Goal: Communication & Community: Answer question/provide support

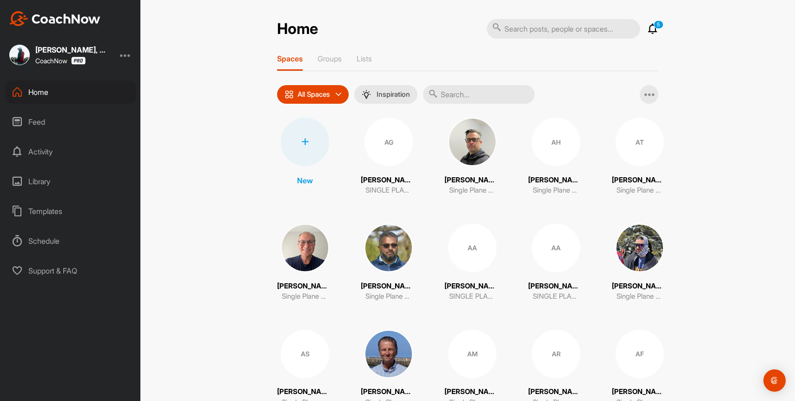
click at [655, 29] on icon at bounding box center [652, 28] width 11 height 11
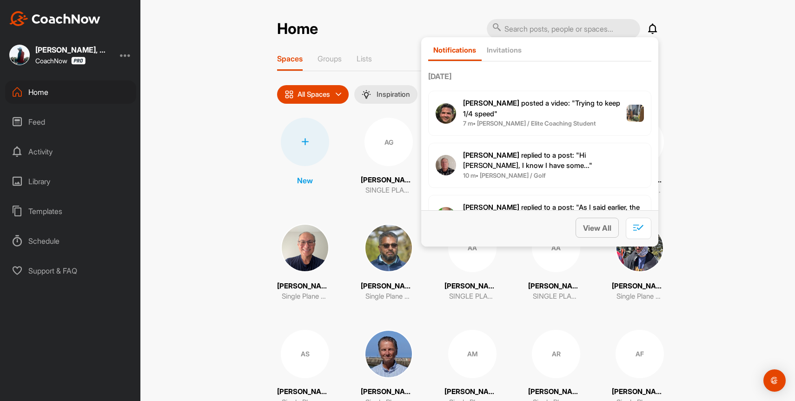
click at [594, 220] on button "View All" at bounding box center [597, 228] width 43 height 20
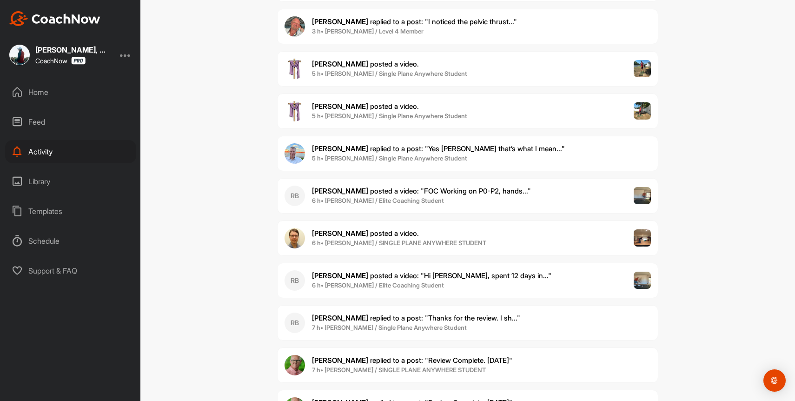
scroll to position [1858, 0]
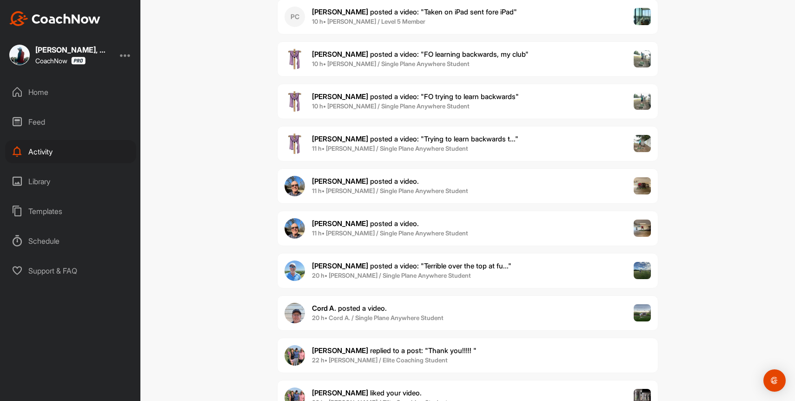
click at [421, 357] on b "22 h • [PERSON_NAME] / Elite Coaching Student" at bounding box center [380, 359] width 136 height 7
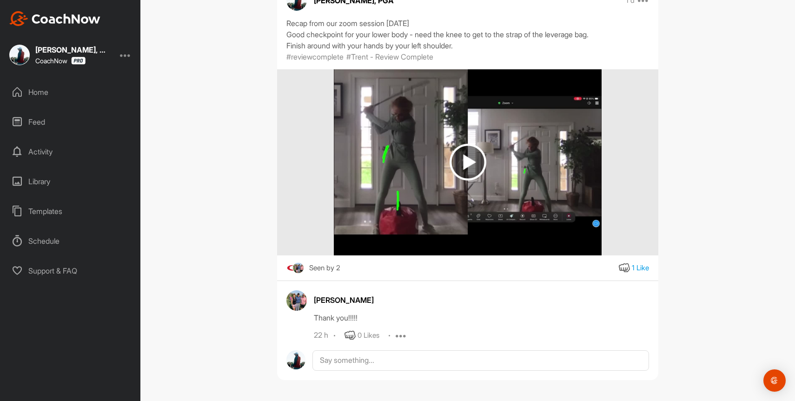
scroll to position [101, 0]
click at [352, 335] on icon at bounding box center [350, 334] width 11 height 11
click at [481, 157] on img at bounding box center [468, 161] width 37 height 37
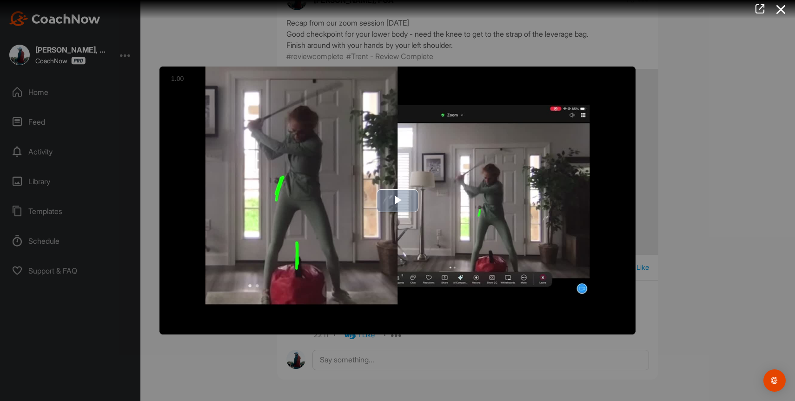
click at [390, 213] on img "Video Player" at bounding box center [398, 201] width 476 height 268
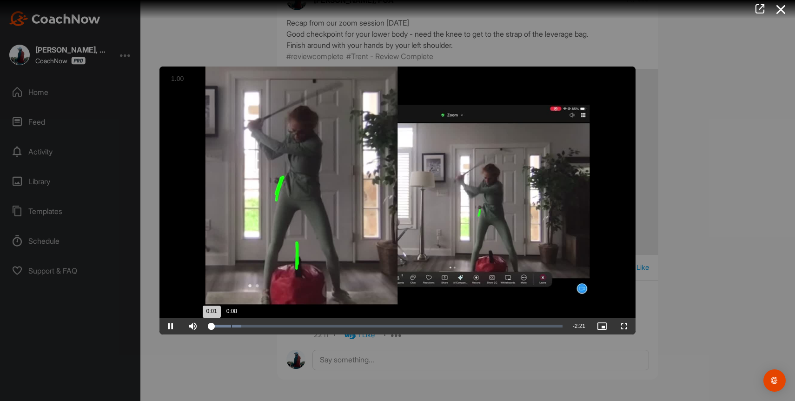
click at [231, 328] on div "Loaded : 9.22% 0:08 0:01" at bounding box center [385, 326] width 363 height 17
click at [246, 325] on div "Loaded : 12.14% 0:14 0:14" at bounding box center [386, 326] width 354 height 3
click at [273, 325] on div "Loaded : 12.19% 0:25 0:15" at bounding box center [386, 326] width 354 height 3
click at [302, 327] on div "0:37" at bounding box center [302, 326] width 0 height 3
click at [324, 321] on div "Loaded : 29.22% 0:46 0:39" at bounding box center [385, 326] width 363 height 17
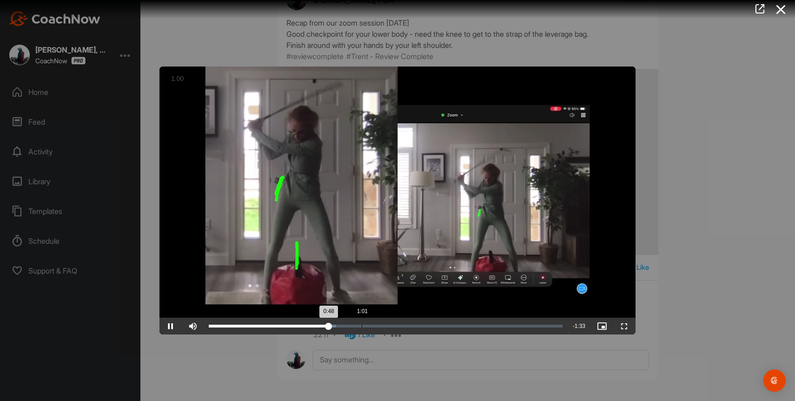
click at [354, 326] on div "Loaded : 36.07% 1:01 0:48" at bounding box center [386, 326] width 354 height 3
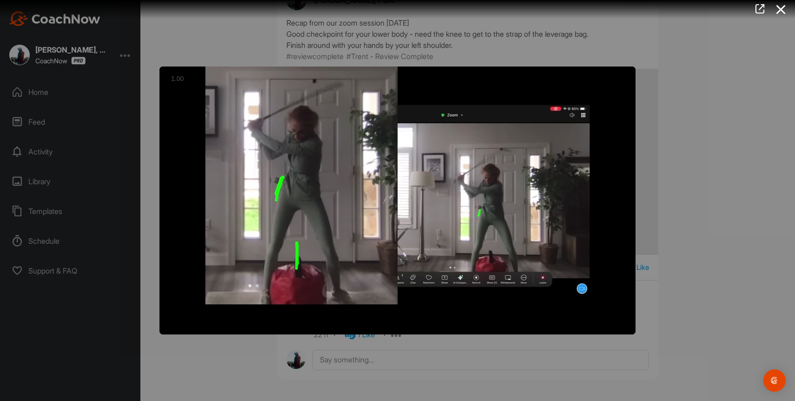
click at [363, 312] on video "Video Player" at bounding box center [398, 201] width 476 height 268
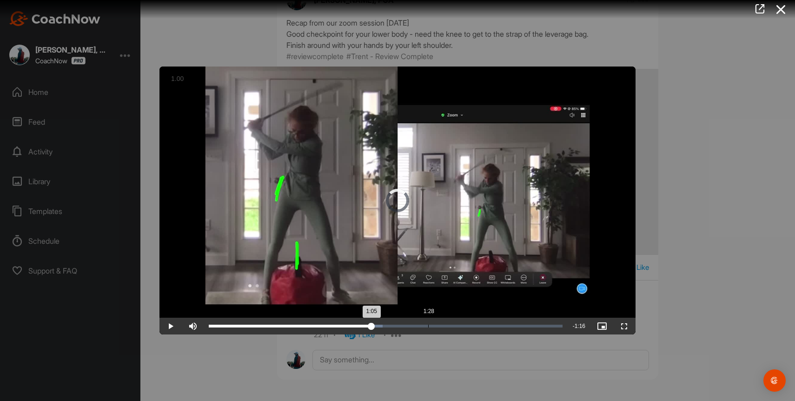
click at [428, 325] on div "1:28" at bounding box center [428, 326] width 0 height 3
click at [470, 330] on div "Loaded : 63.61% 1:42 1:28" at bounding box center [385, 326] width 363 height 17
click at [489, 332] on div "Loaded : 82.20% 1:52 1:45" at bounding box center [385, 326] width 363 height 17
click at [512, 332] on div "Loaded : 85.51% 2:01 1:52" at bounding box center [385, 326] width 363 height 17
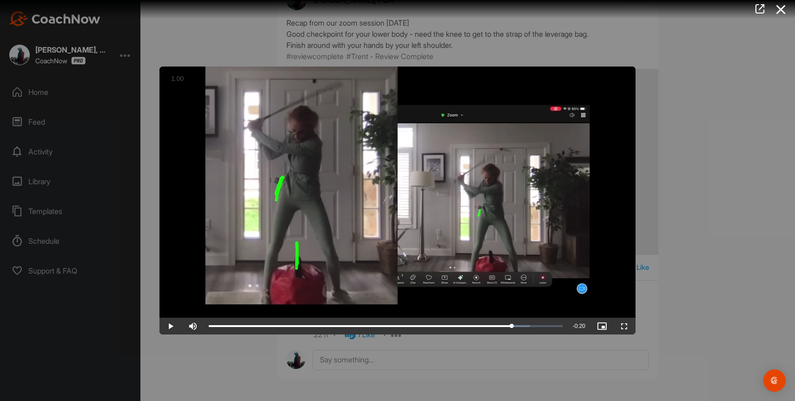
click at [793, 97] on div at bounding box center [397, 200] width 795 height 401
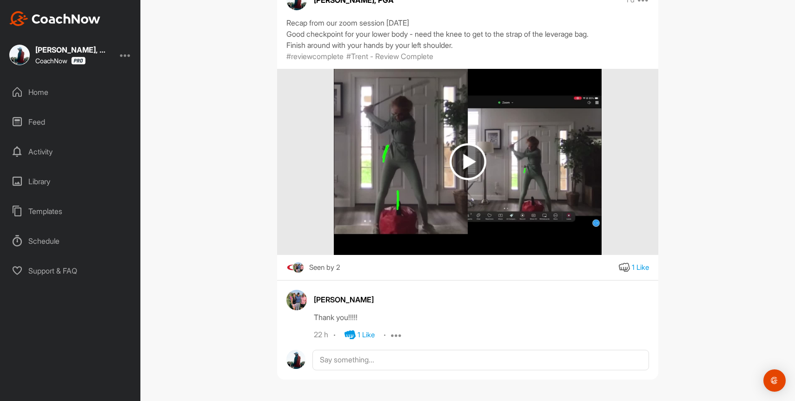
click at [32, 89] on div "Home" at bounding box center [70, 91] width 131 height 23
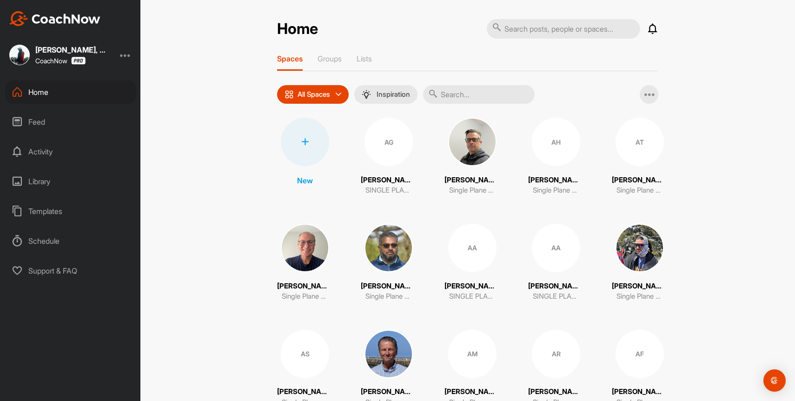
click at [648, 32] on icon at bounding box center [652, 28] width 11 height 11
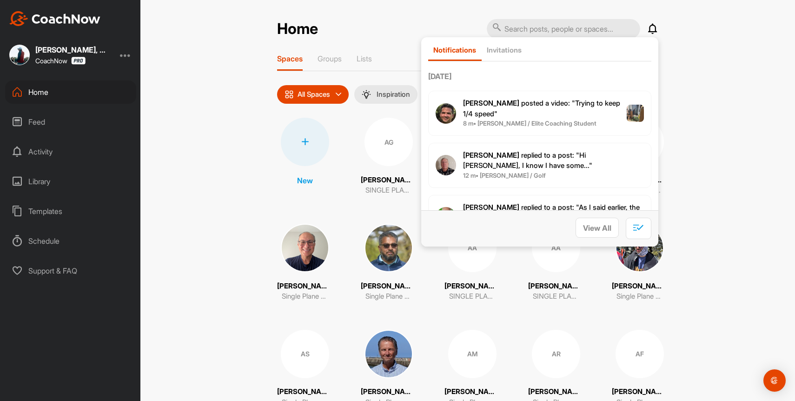
click at [23, 92] on div "Home" at bounding box center [70, 91] width 131 height 23
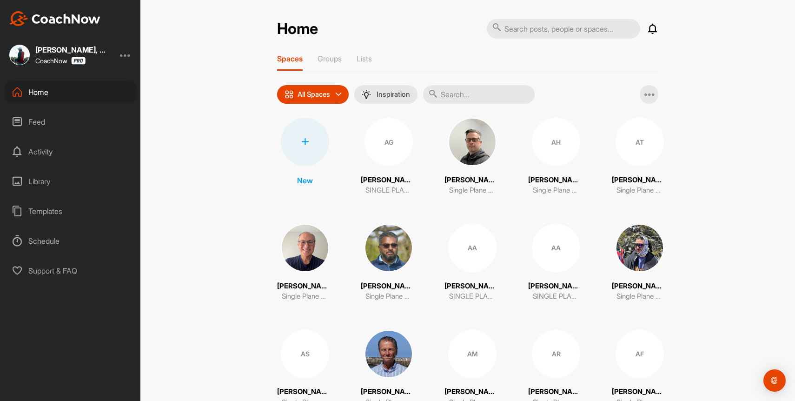
click at [38, 90] on div "Home" at bounding box center [70, 91] width 131 height 23
click at [657, 27] on icon at bounding box center [652, 28] width 11 height 11
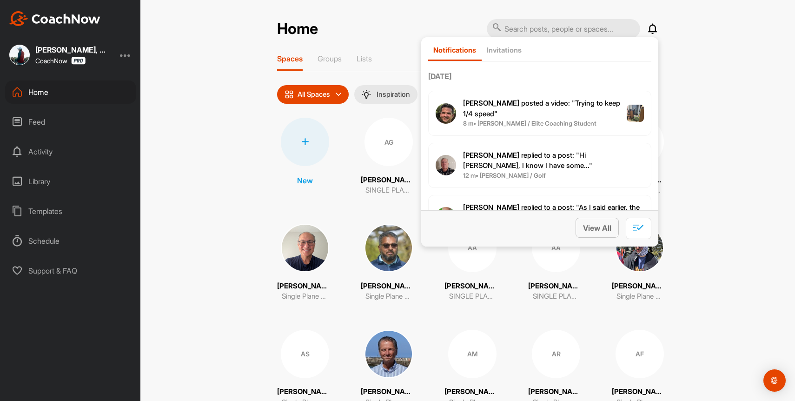
click at [606, 231] on span "View All" at bounding box center [597, 227] width 28 height 9
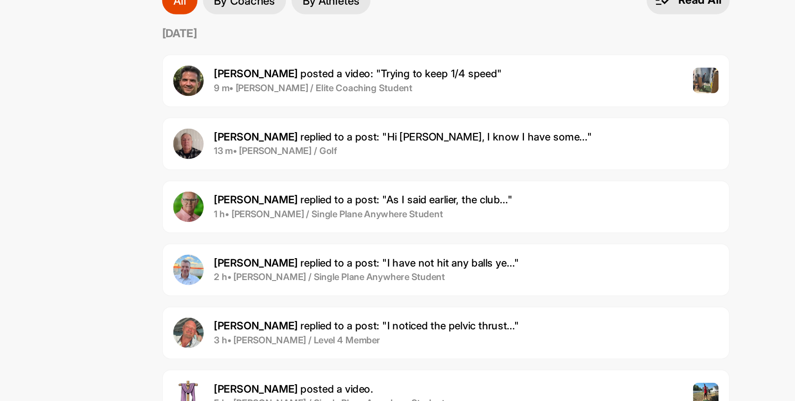
scroll to position [33, 0]
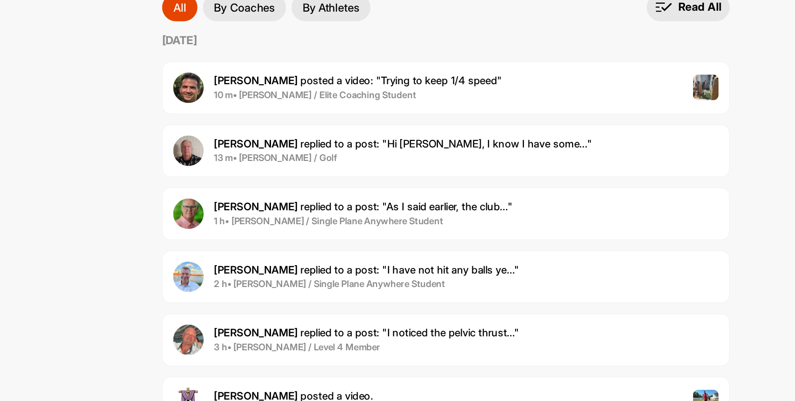
click at [466, 102] on span "[PERSON_NAME] posted a video : " Trying to keep 1/4 speed "" at bounding box center [408, 101] width 193 height 9
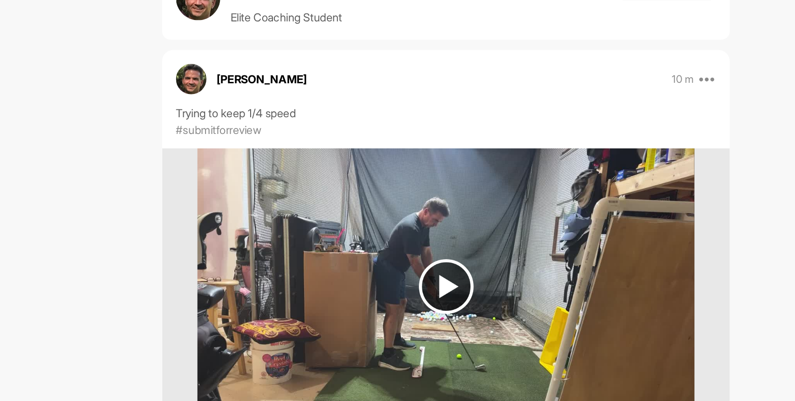
click at [453, 241] on img at bounding box center [468, 240] width 37 height 37
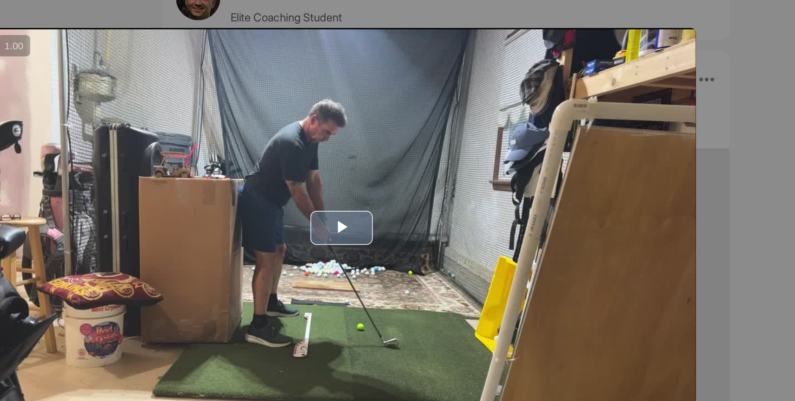
click at [398, 200] on span "Video Player" at bounding box center [398, 200] width 0 height 0
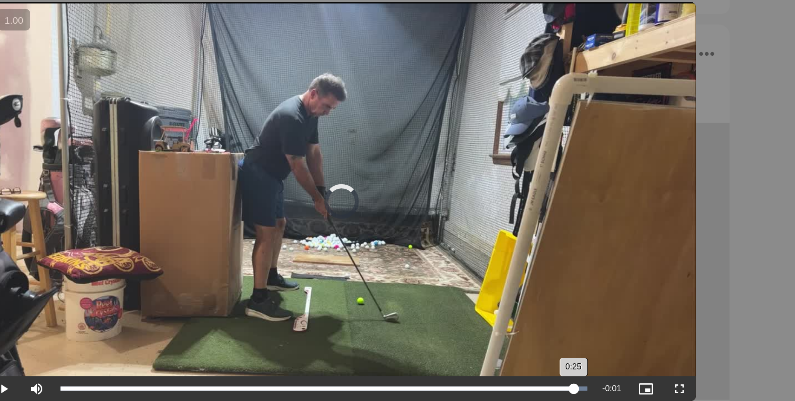
drag, startPoint x: 237, startPoint y: 326, endPoint x: 554, endPoint y: 330, distance: 317.7
click at [554, 327] on div "0:25" at bounding box center [381, 326] width 345 height 3
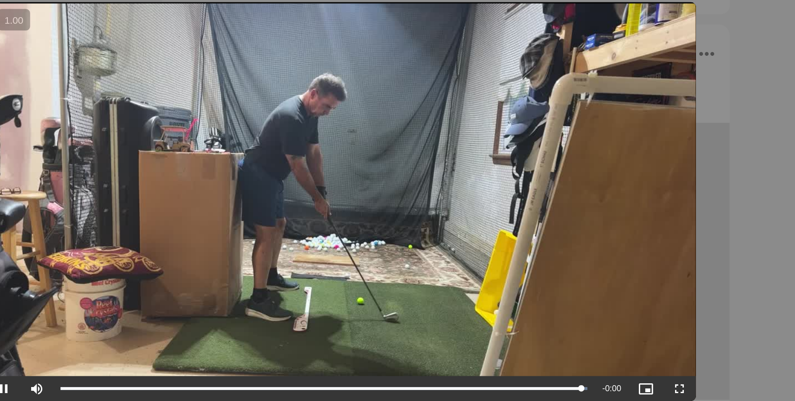
click at [690, 244] on div at bounding box center [397, 200] width 795 height 401
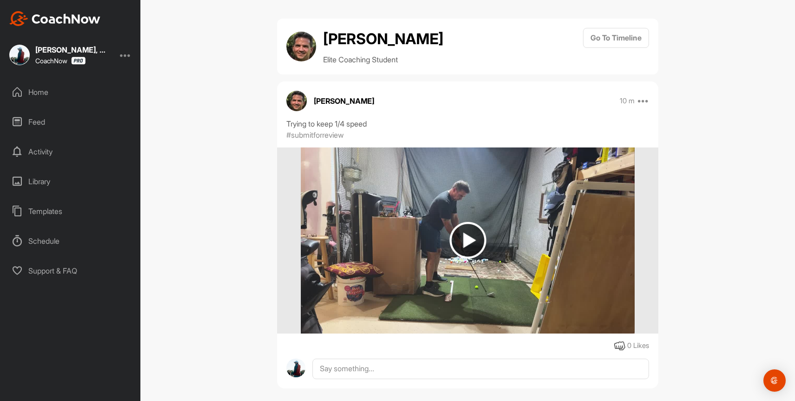
click at [32, 86] on div "Home" at bounding box center [70, 91] width 131 height 23
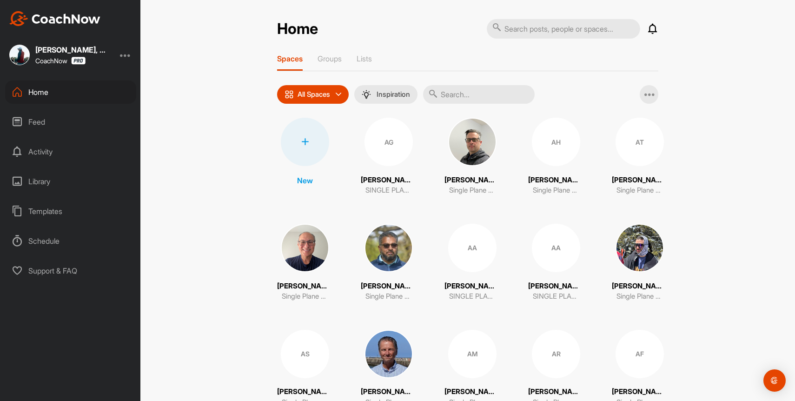
click at [647, 32] on icon at bounding box center [652, 28] width 11 height 11
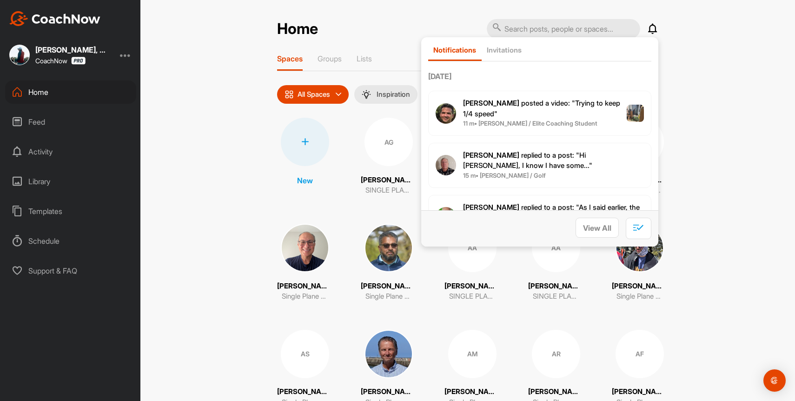
click at [595, 237] on div "View All" at bounding box center [539, 228] width 237 height 36
click at [592, 227] on span "View All" at bounding box center [597, 227] width 28 height 9
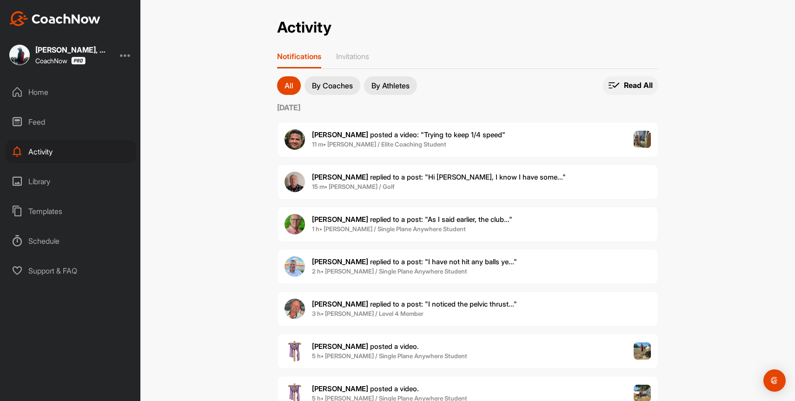
click at [627, 83] on p "Read All" at bounding box center [638, 85] width 29 height 10
click at [628, 88] on p "Read All" at bounding box center [638, 85] width 29 height 10
click at [402, 307] on span "[PERSON_NAME] replied to a post : "I noticed the pelvic thrust..."" at bounding box center [414, 304] width 205 height 9
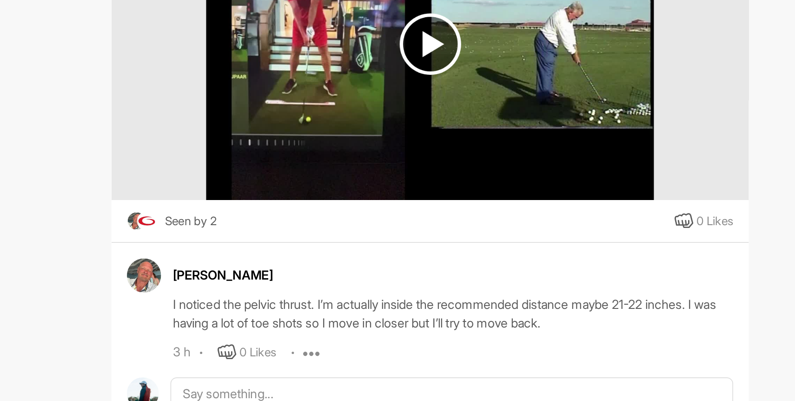
scroll to position [134, 0]
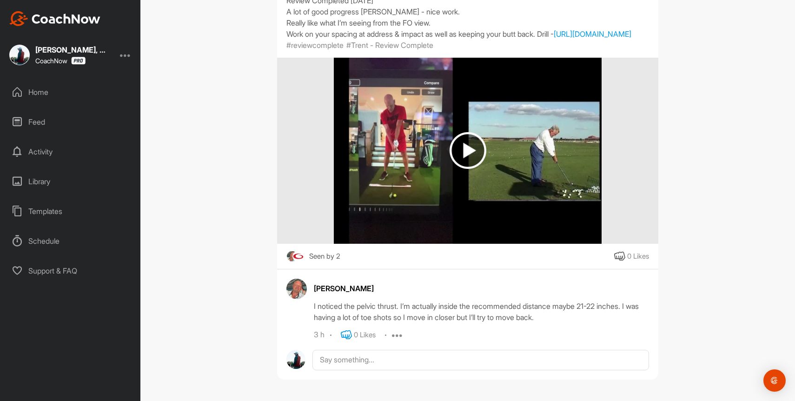
click at [345, 334] on icon at bounding box center [346, 334] width 11 height 11
click at [391, 365] on textarea at bounding box center [481, 360] width 337 height 20
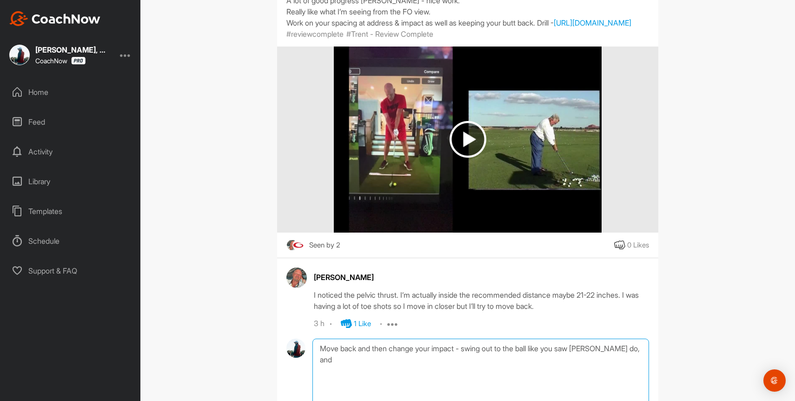
click at [439, 359] on textarea "Move back and then change your impact - swing out to the ball like you saw [PER…" at bounding box center [481, 385] width 337 height 93
click at [633, 360] on textarea "Move back and then change your impact - swing out to the ball like you saw [PER…" at bounding box center [481, 385] width 337 height 93
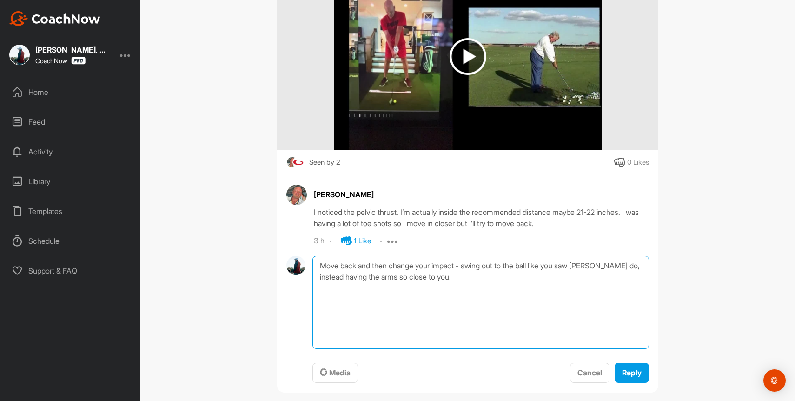
scroll to position [241, 0]
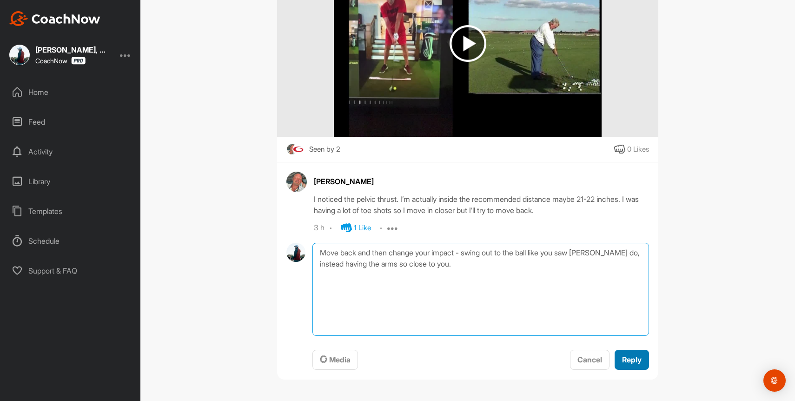
type textarea "Move back and then change your impact - swing out to the ball like you saw [PER…"
click at [628, 360] on span "Reply" at bounding box center [632, 359] width 20 height 9
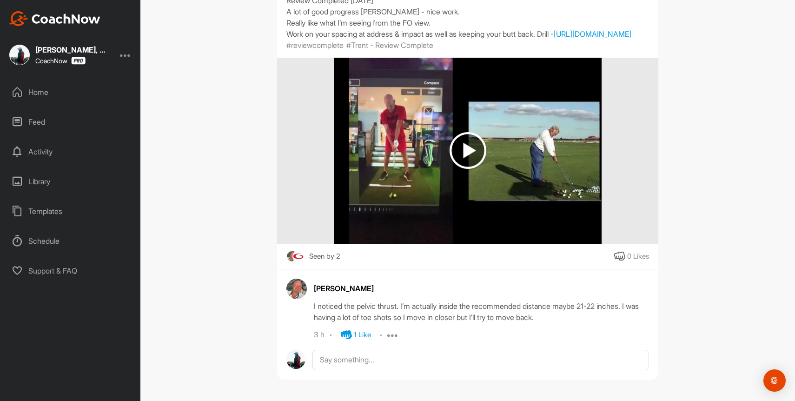
scroll to position [206, 0]
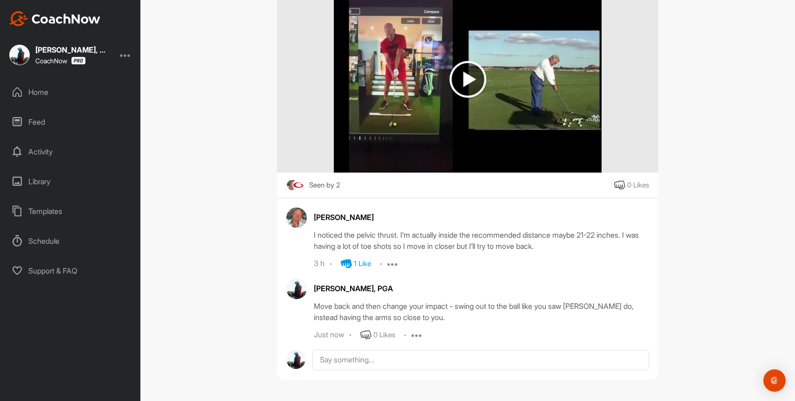
click at [419, 331] on icon at bounding box center [417, 334] width 11 height 11
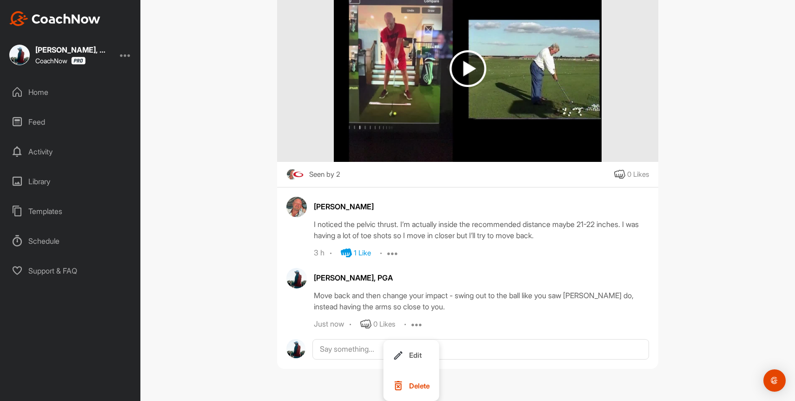
scroll to position [216, 0]
click at [416, 351] on p "Edit" at bounding box center [415, 355] width 13 height 10
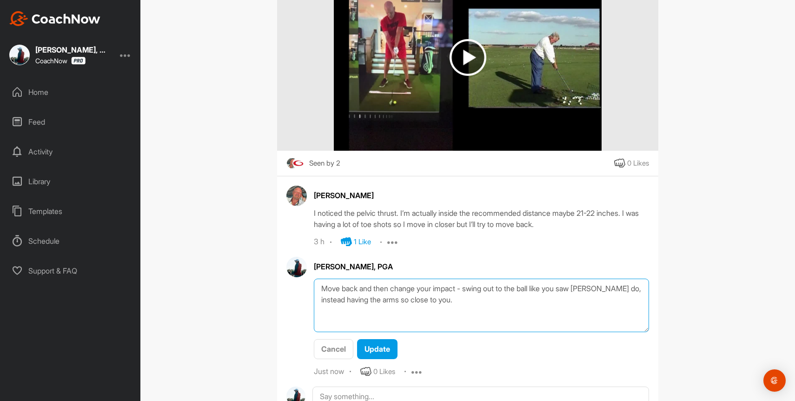
click at [348, 307] on textarea "Move back and then change your impact - swing out to the ball like you saw [PER…" at bounding box center [481, 305] width 335 height 53
type textarea "Move back and then change your impact - swing out to the ball like you saw [PER…"
click at [371, 353] on span "Update" at bounding box center [378, 348] width 26 height 9
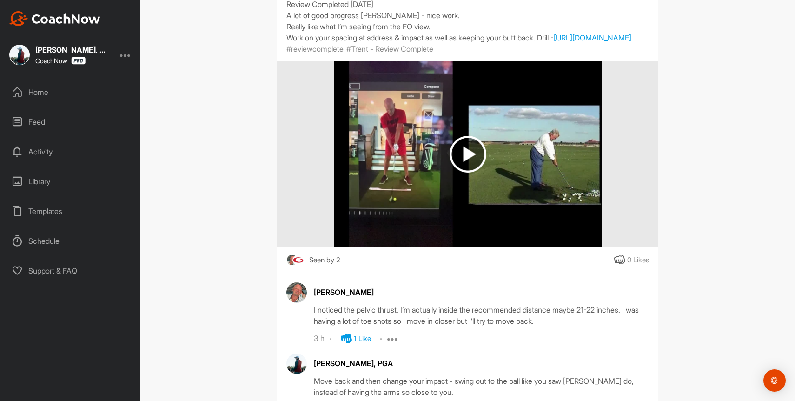
scroll to position [206, 0]
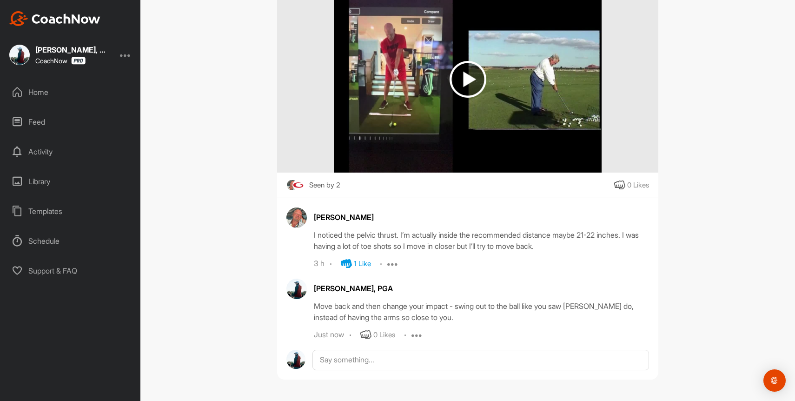
click at [43, 95] on div "Home" at bounding box center [70, 91] width 131 height 23
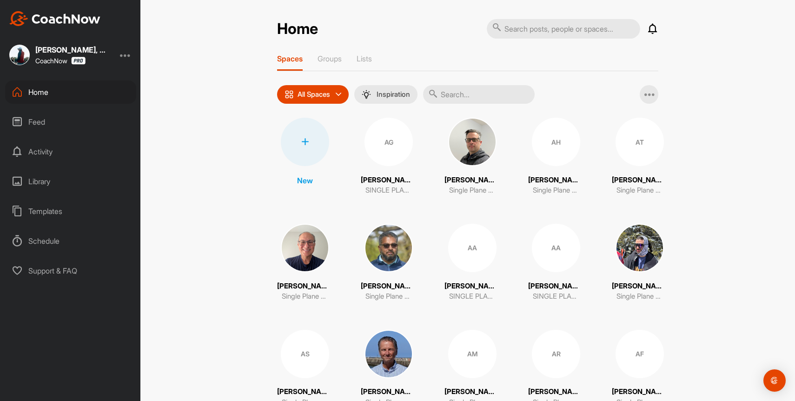
click at [656, 28] on icon at bounding box center [652, 28] width 11 height 11
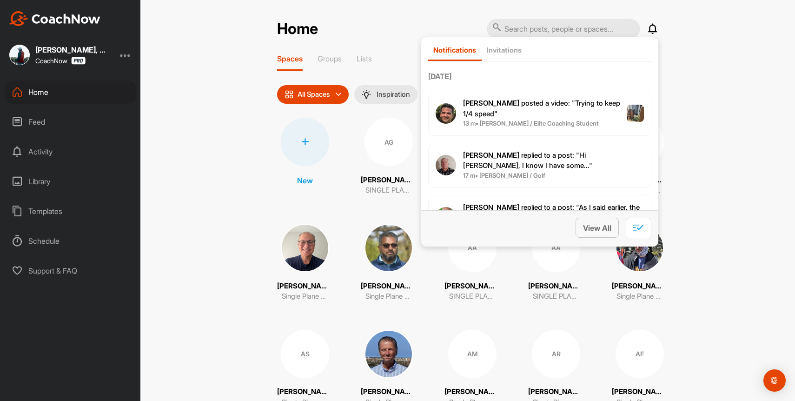
click at [601, 229] on span "View All" at bounding box center [597, 227] width 28 height 9
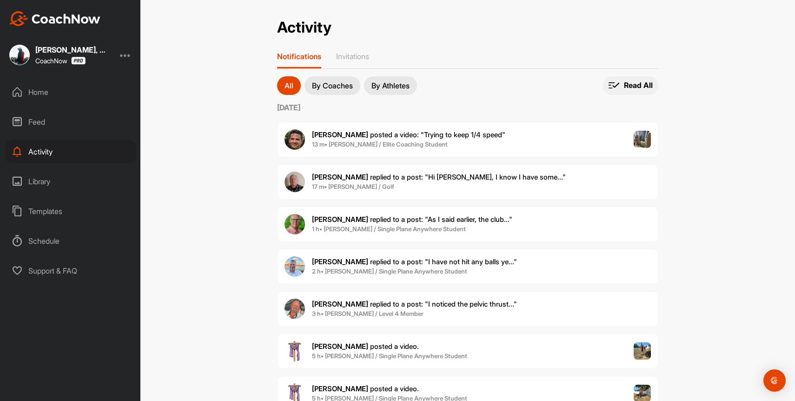
click at [631, 84] on p "Read All" at bounding box center [638, 85] width 29 height 10
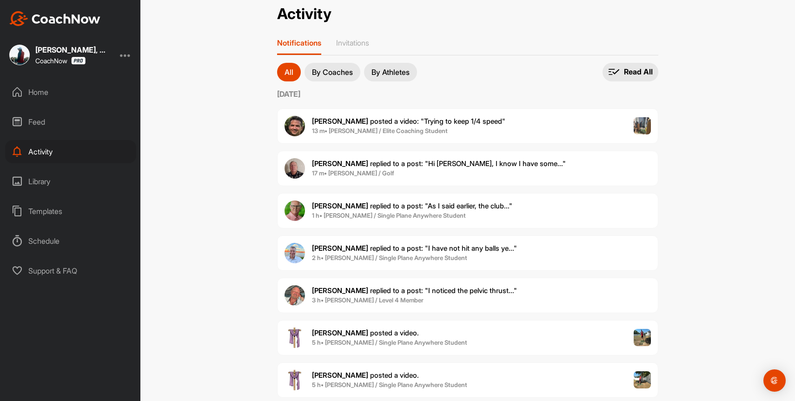
scroll to position [20, 0]
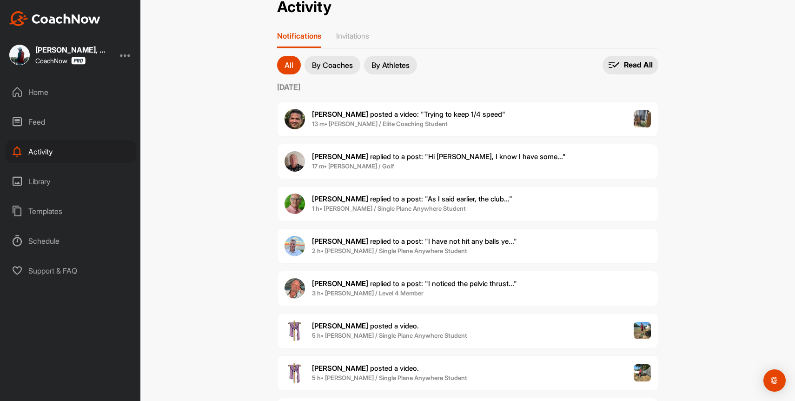
click at [62, 85] on div "Home" at bounding box center [70, 91] width 131 height 23
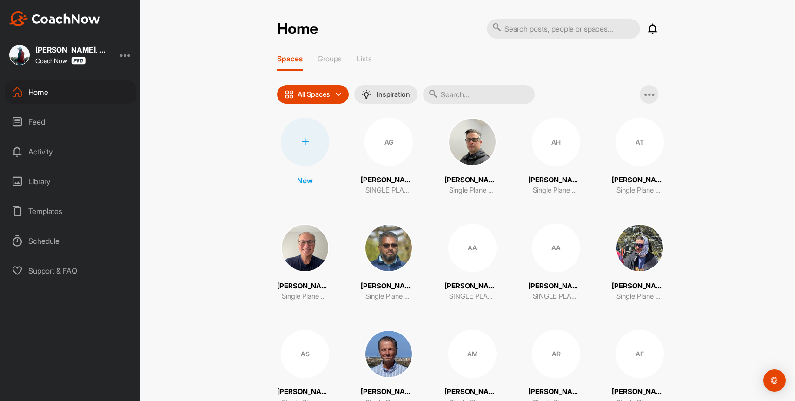
click at [43, 122] on div "Feed" at bounding box center [70, 121] width 131 height 23
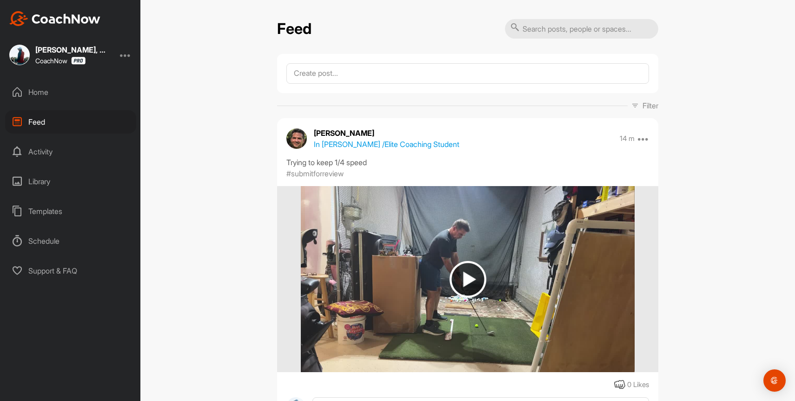
click at [49, 154] on div "Activity" at bounding box center [70, 151] width 131 height 23
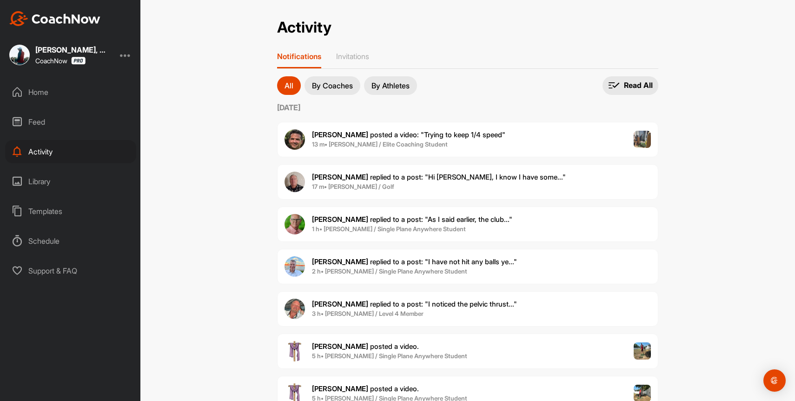
click at [423, 126] on div "[PERSON_NAME] posted a video : " Trying to keep 1/4 speed " 13 m • [PERSON_NAME…" at bounding box center [467, 139] width 381 height 35
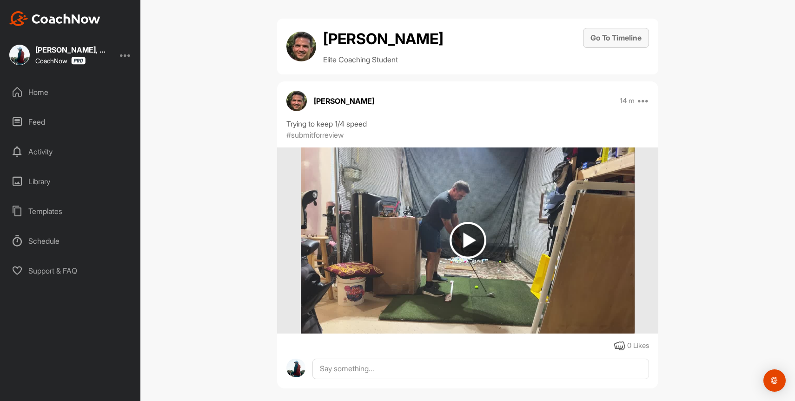
click at [612, 47] on button "Go To Timeline" at bounding box center [616, 38] width 66 height 20
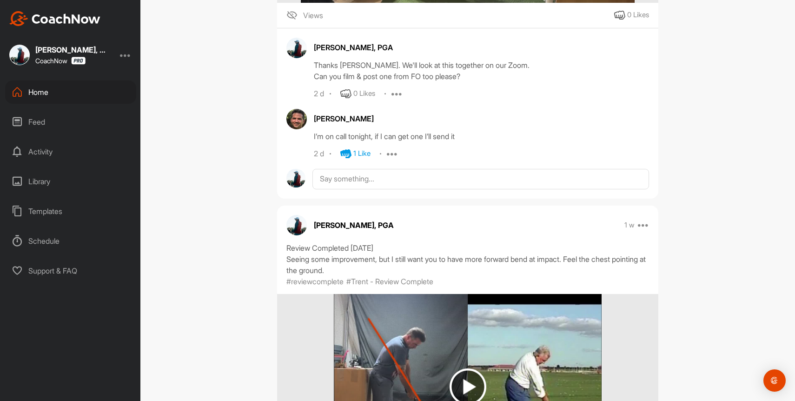
scroll to position [1985, 0]
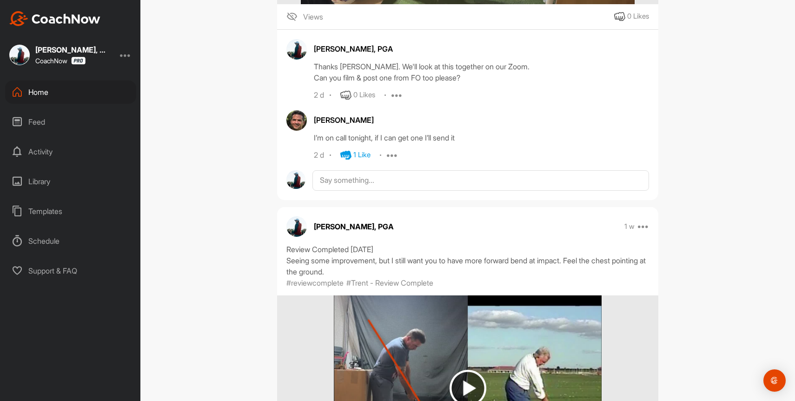
click at [29, 97] on div "Home" at bounding box center [70, 91] width 131 height 23
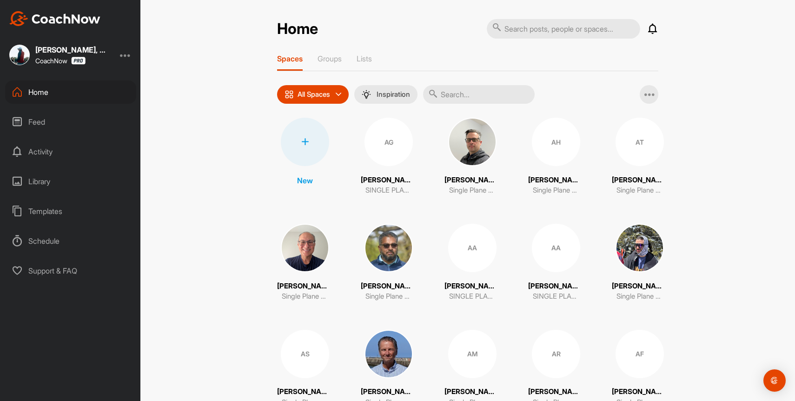
click at [508, 95] on input "text" at bounding box center [479, 94] width 112 height 19
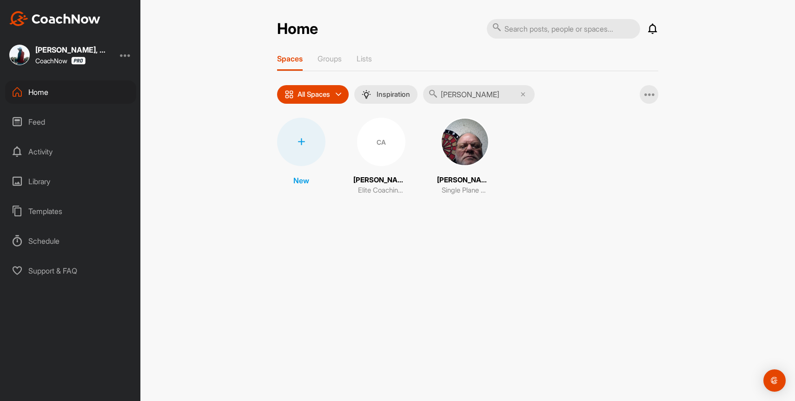
type input "[PERSON_NAME]"
click at [375, 144] on div "CA" at bounding box center [381, 142] width 48 height 48
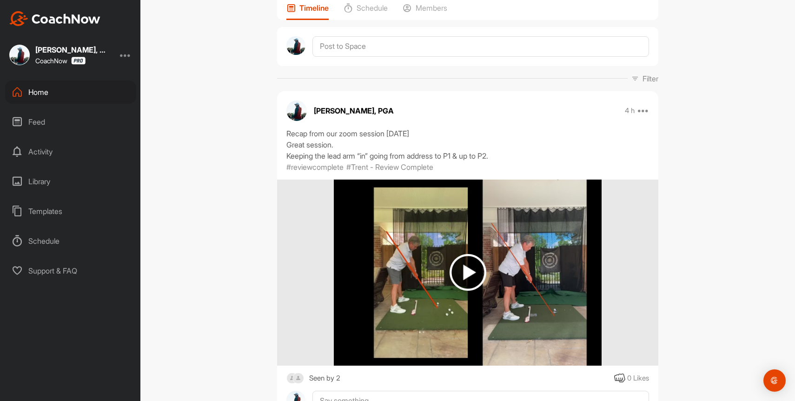
scroll to position [202, 0]
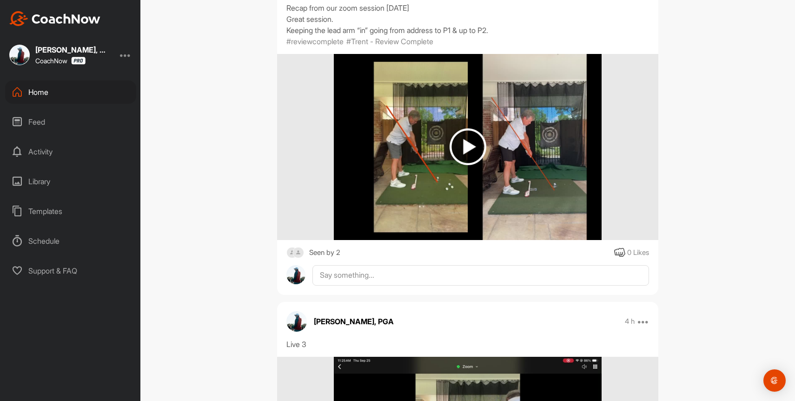
click at [295, 253] on img at bounding box center [299, 253] width 12 height 12
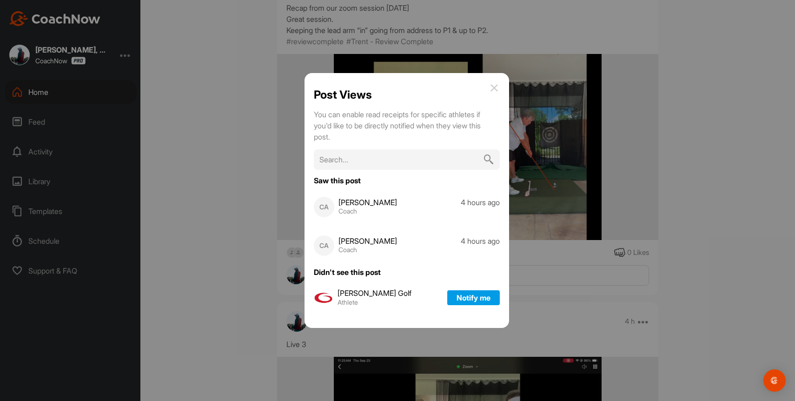
click at [492, 87] on img at bounding box center [494, 87] width 11 height 11
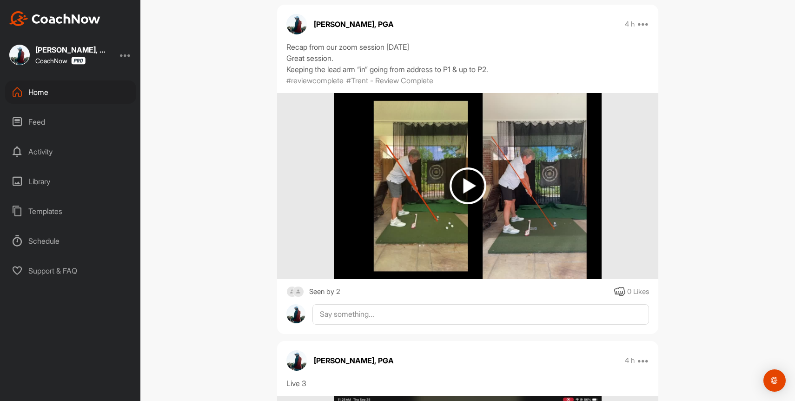
scroll to position [0, 0]
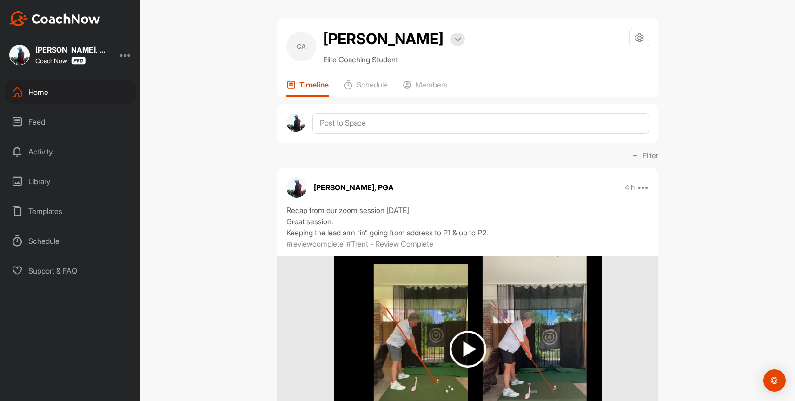
click at [38, 93] on div "Home" at bounding box center [70, 91] width 131 height 23
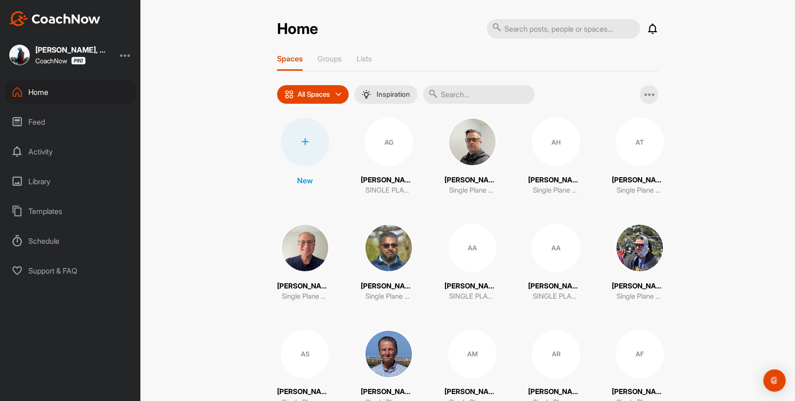
click at [35, 120] on div "Feed" at bounding box center [70, 121] width 131 height 23
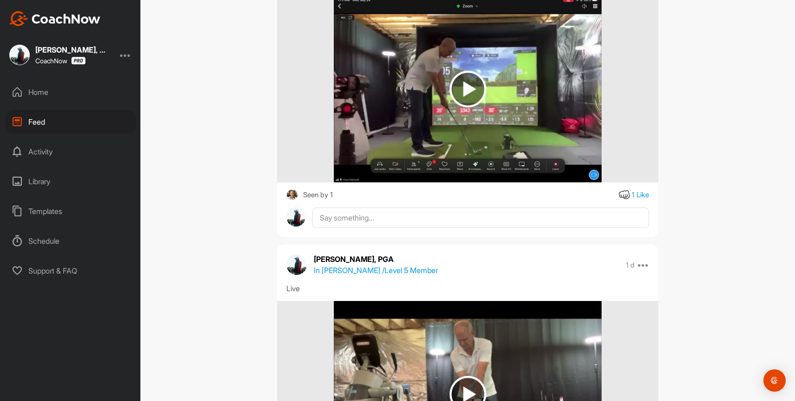
scroll to position [21225, 0]
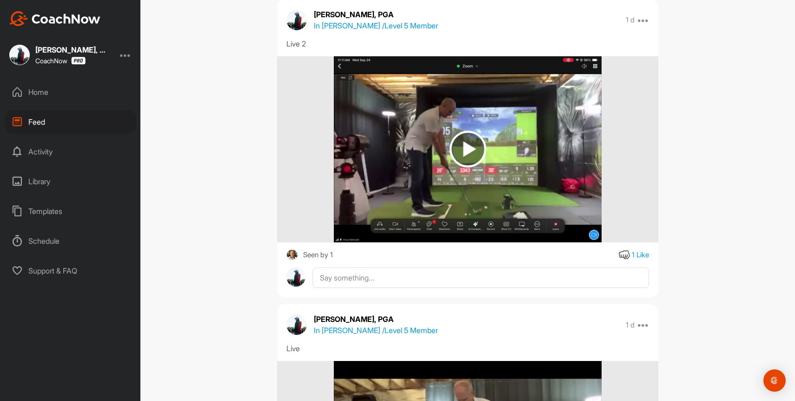
click at [356, 31] on p "In [PERSON_NAME] / Level 5 Member" at bounding box center [376, 25] width 124 height 11
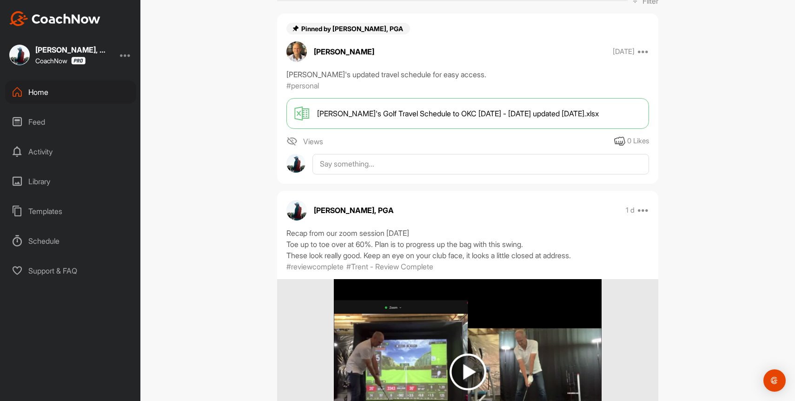
scroll to position [359, 0]
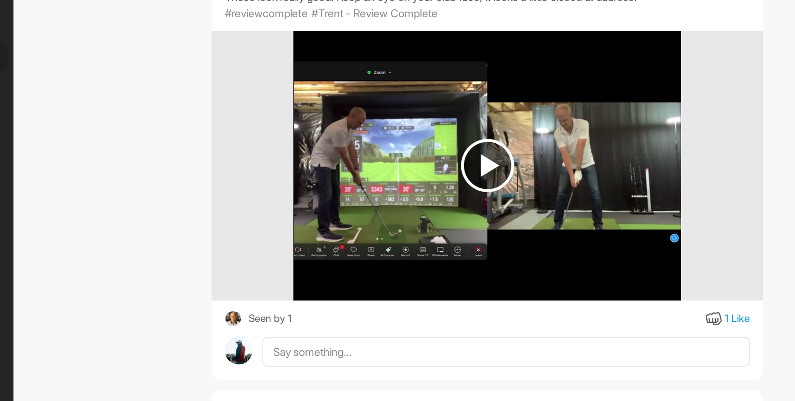
click at [464, 173] on img at bounding box center [468, 167] width 37 height 37
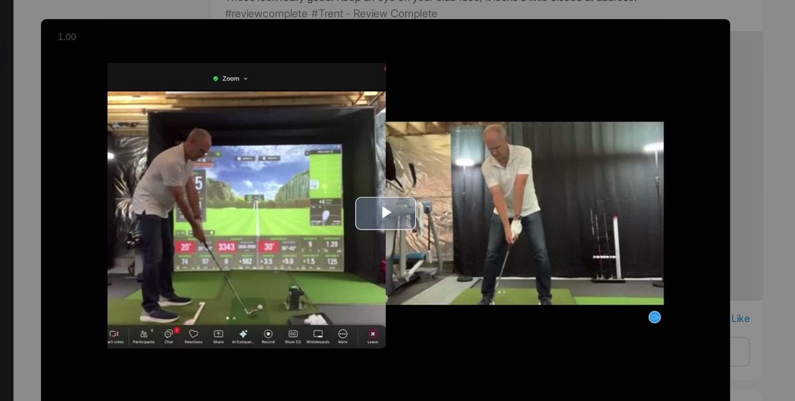
click at [345, 208] on img "Video Player" at bounding box center [398, 201] width 476 height 268
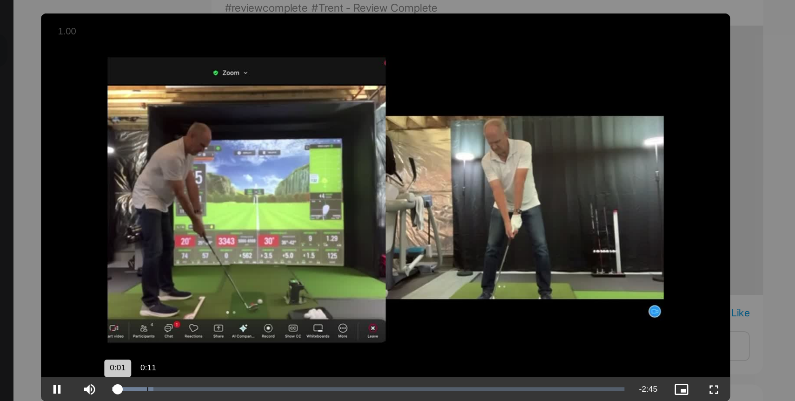
click at [233, 327] on div "Loaded : 7.98% 0:11 0:01" at bounding box center [385, 326] width 363 height 17
click at [251, 327] on div "0:19" at bounding box center [251, 326] width 0 height 3
click at [308, 326] on div "Loaded : 13.70% 0:46 0:20" at bounding box center [386, 326] width 354 height 3
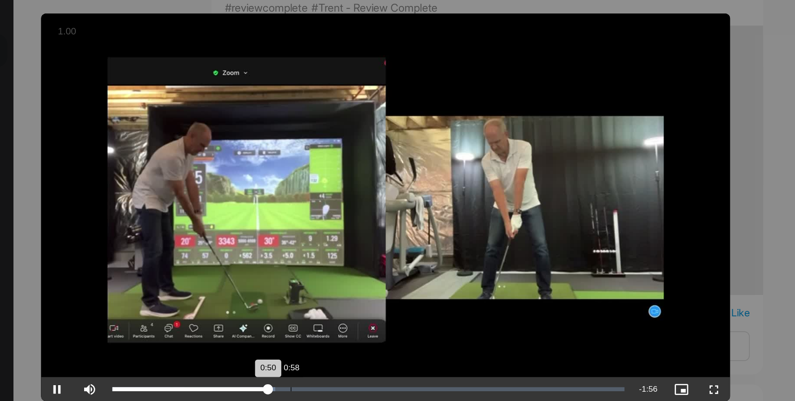
click at [333, 323] on div "Loaded : 31.80% 0:58 0:50" at bounding box center [385, 326] width 363 height 17
click at [372, 327] on div "Loaded : 41.41% 1:16 1:00" at bounding box center [385, 326] width 363 height 17
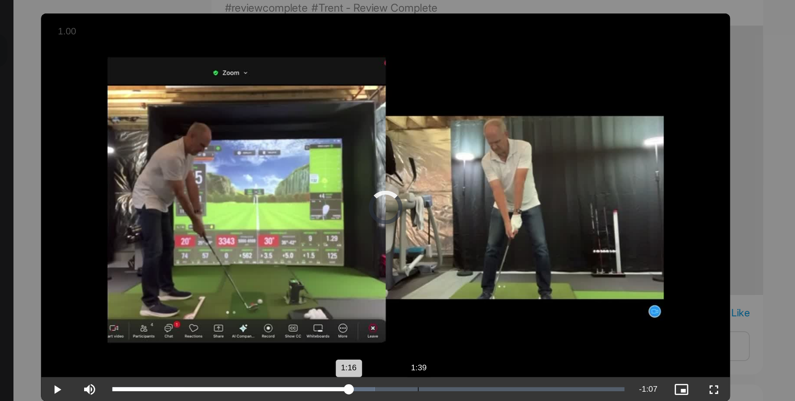
click at [420, 327] on div "1:39" at bounding box center [420, 326] width 0 height 3
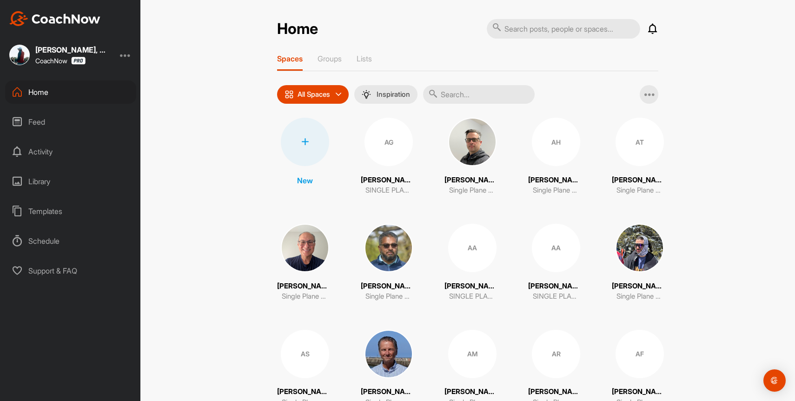
click at [656, 29] on icon at bounding box center [652, 28] width 11 height 11
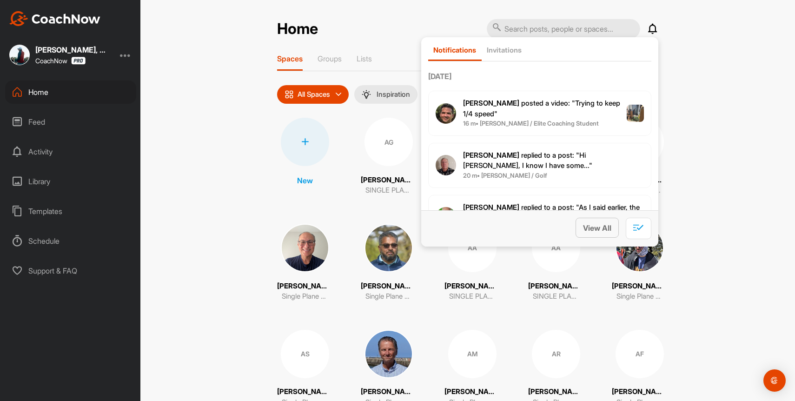
click at [601, 235] on button "View All" at bounding box center [597, 228] width 43 height 20
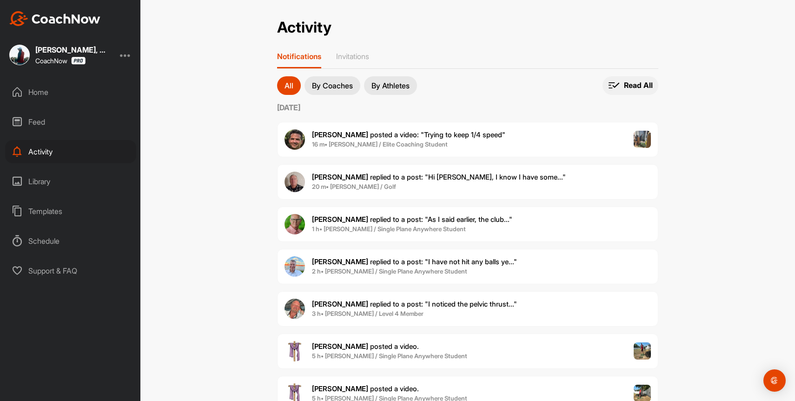
click at [635, 87] on p "Read All" at bounding box center [638, 85] width 29 height 10
click at [635, 78] on span "Read All" at bounding box center [631, 85] width 56 height 19
